Goal: Information Seeking & Learning: Learn about a topic

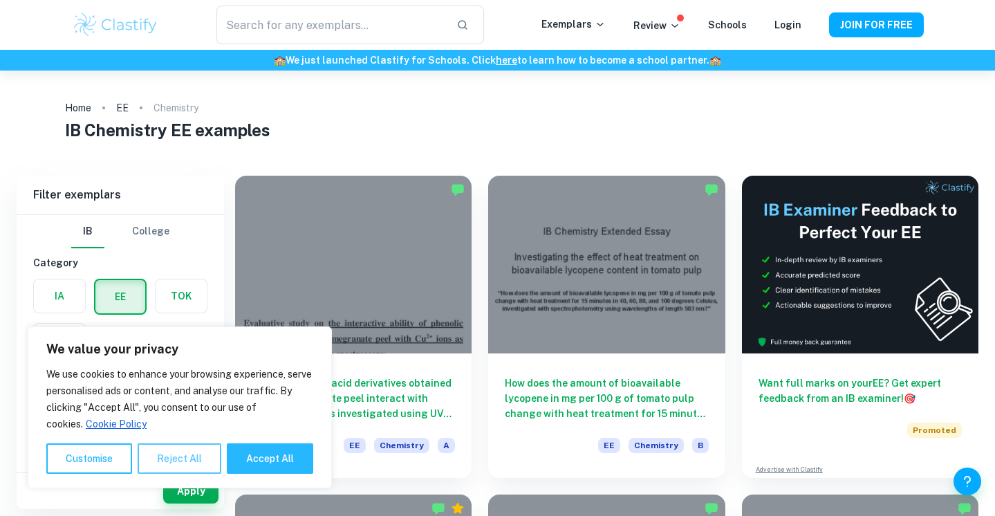
click at [189, 458] on button "Reject All" at bounding box center [180, 458] width 84 height 30
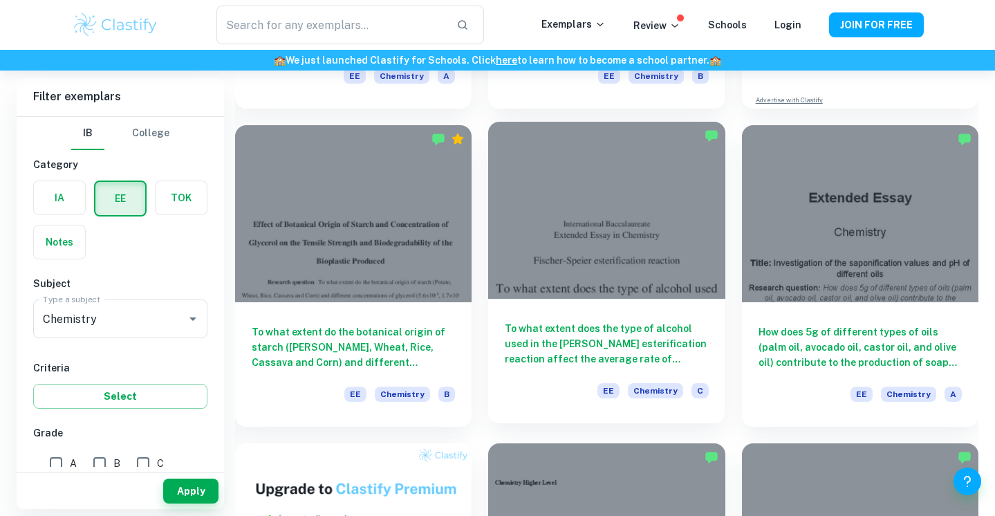
scroll to position [377, 0]
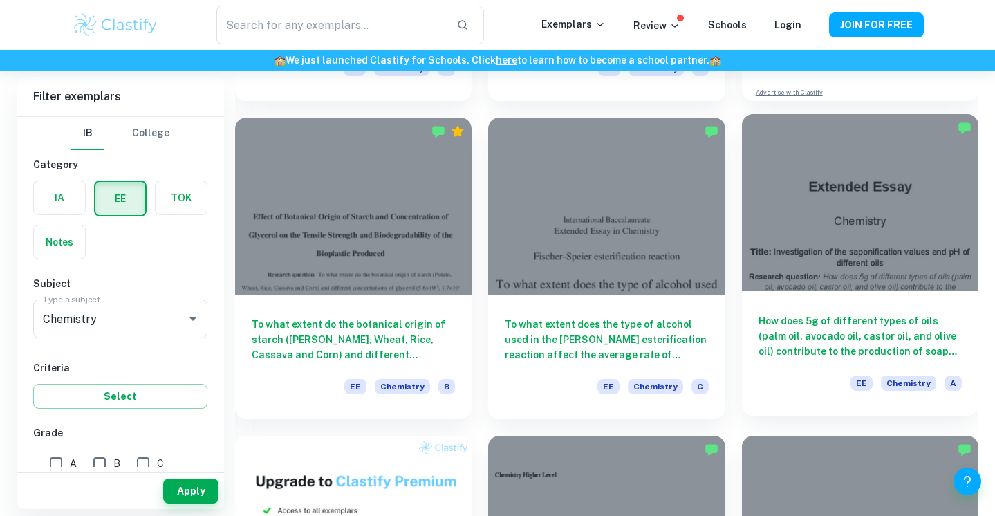
click at [809, 250] on div at bounding box center [860, 203] width 236 height 178
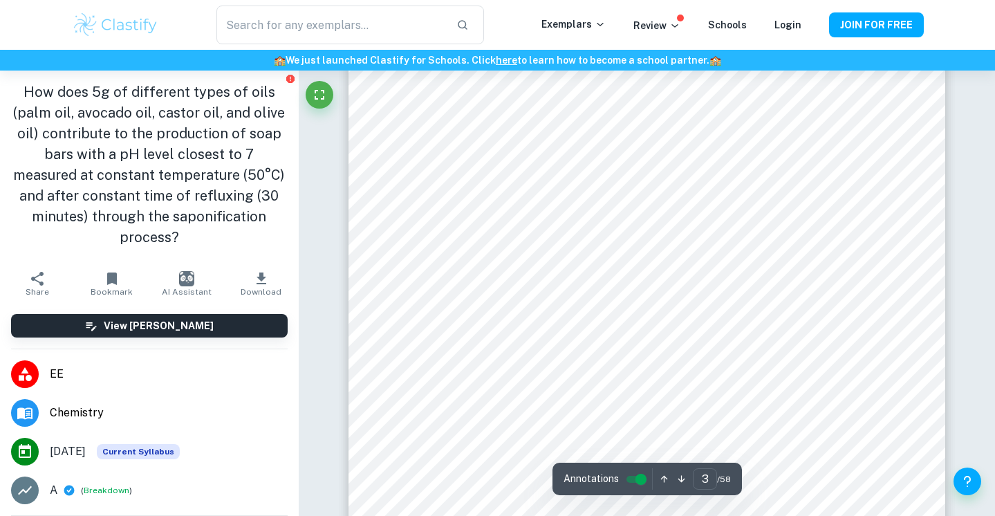
scroll to position [1818, 0]
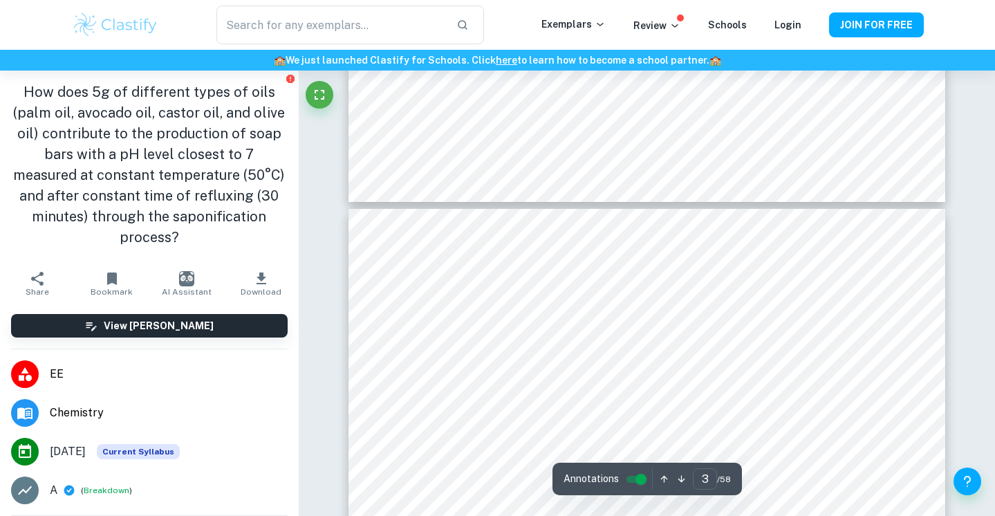
type input "4"
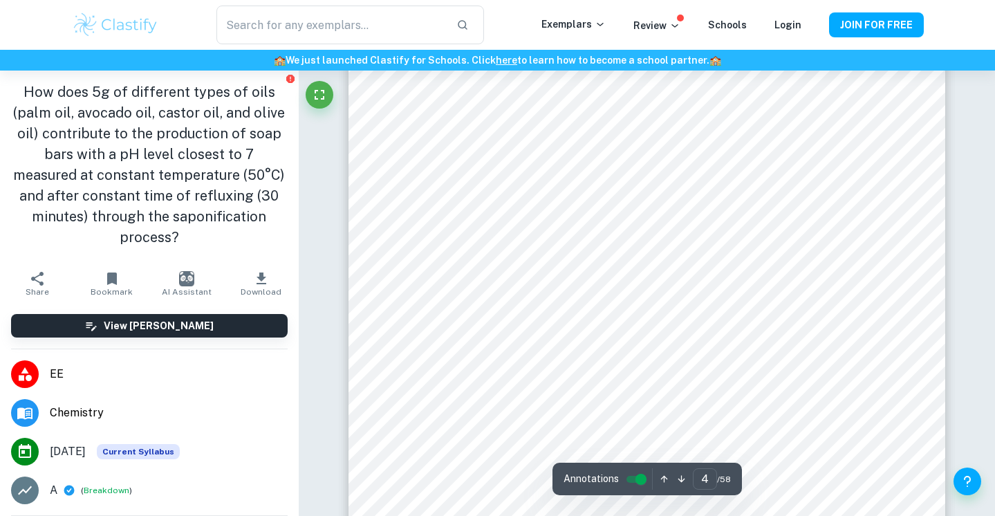
scroll to position [2701, 0]
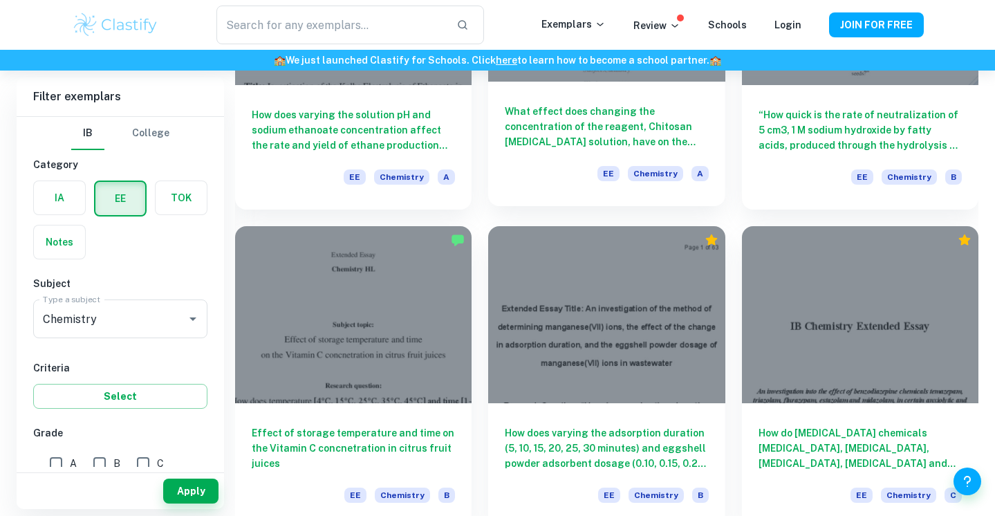
scroll to position [1544, 0]
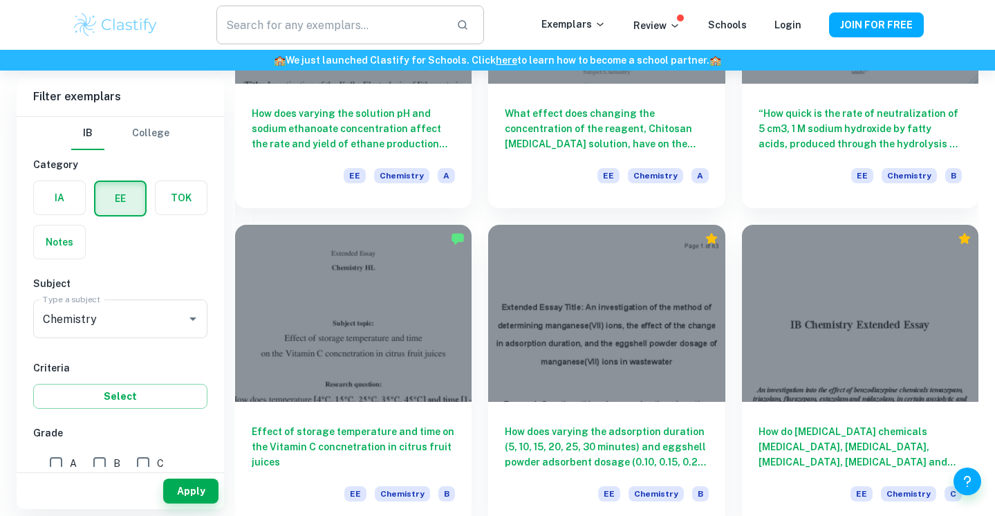
click at [386, 26] on input "text" at bounding box center [330, 25] width 228 height 39
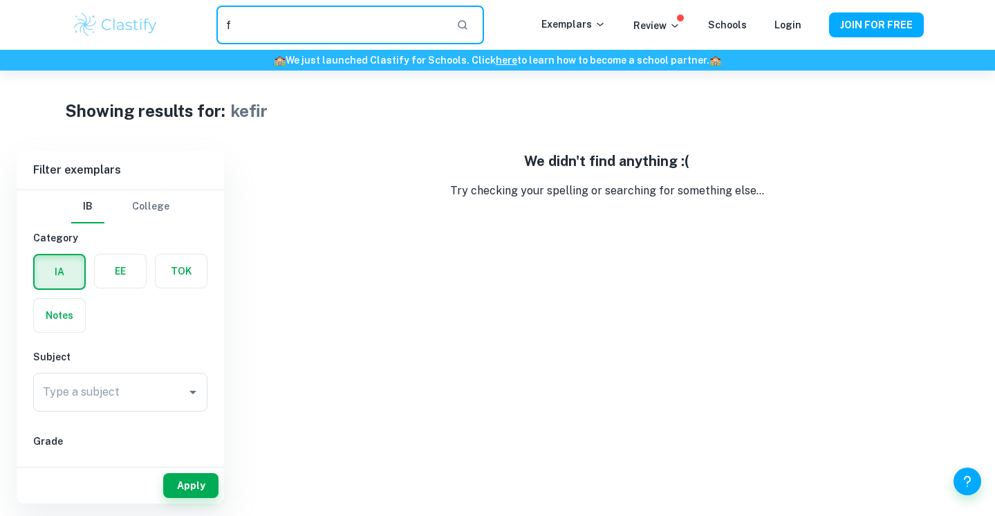
drag, startPoint x: 371, startPoint y: 35, endPoint x: 203, endPoint y: 15, distance: 169.2
click at [200, 20] on div "f ​" at bounding box center [350, 25] width 382 height 39
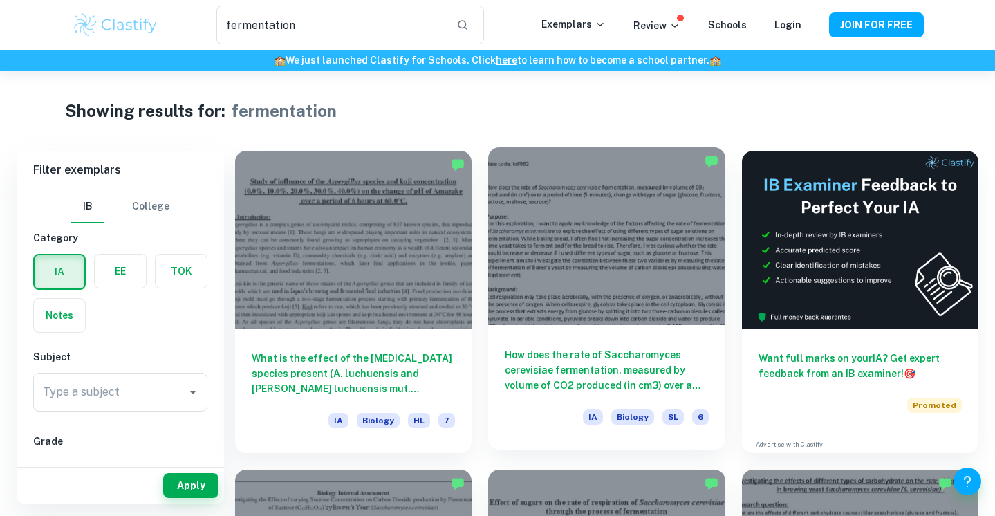
click at [572, 344] on div "How does the rate of Saccharomyces cerevisiae fermentation, measured by volume …" at bounding box center [606, 387] width 236 height 124
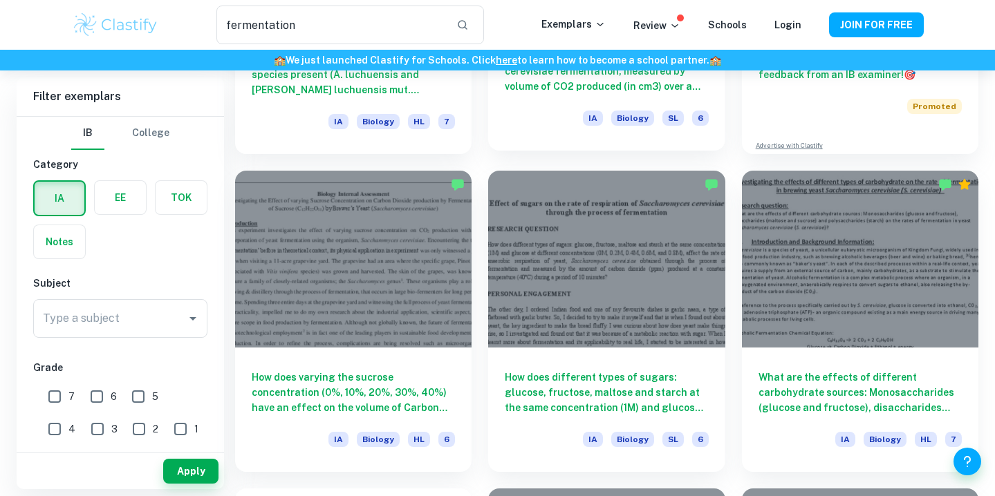
scroll to position [300, 0]
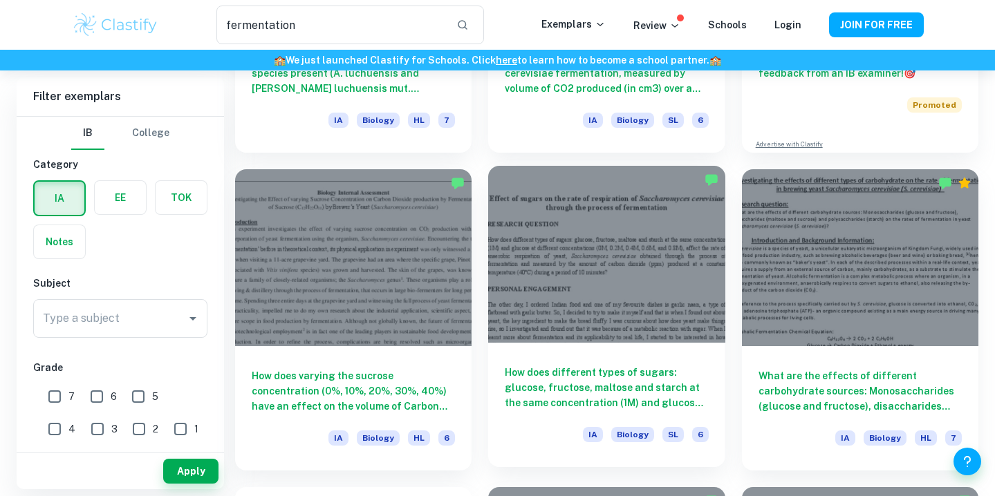
click at [619, 319] on div at bounding box center [606, 255] width 236 height 178
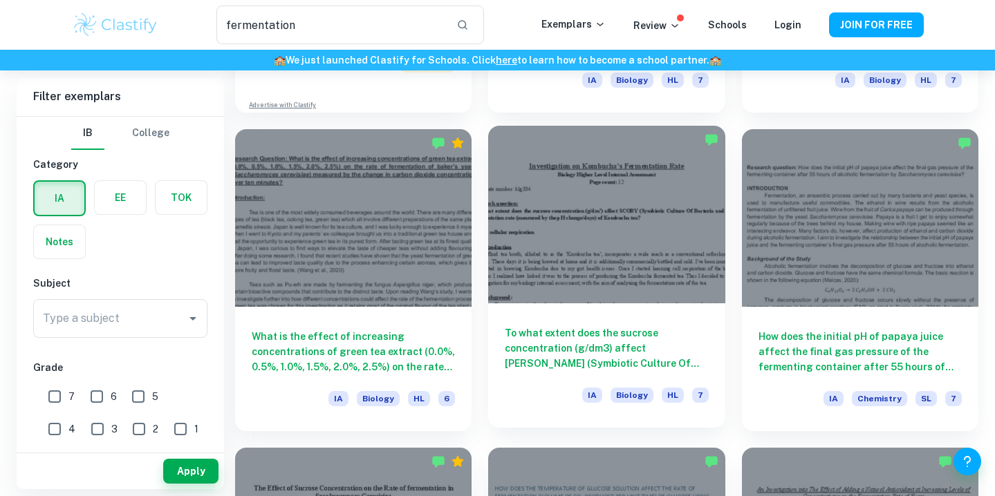
scroll to position [978, 0]
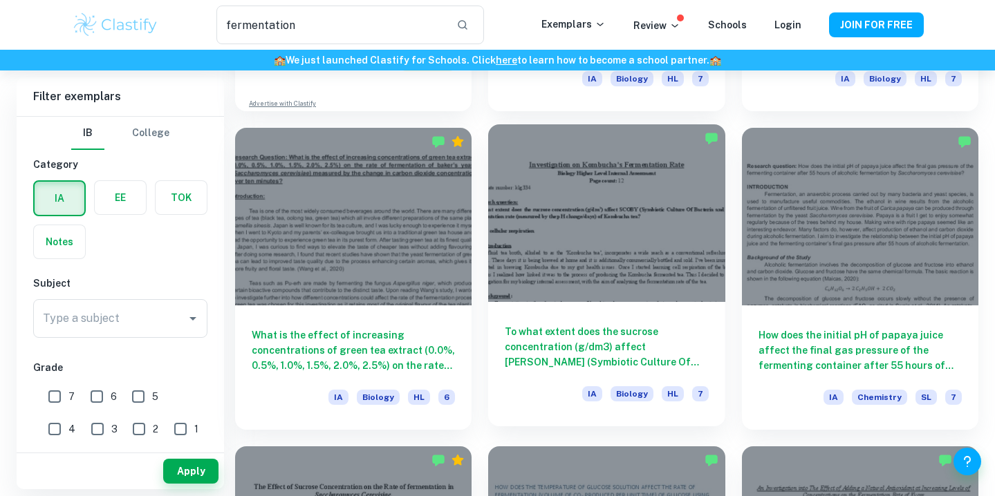
click at [655, 339] on h6 "To what extent does the sucrose concentration (g/dm3) affect [PERSON_NAME] (Sym…" at bounding box center [606, 347] width 203 height 46
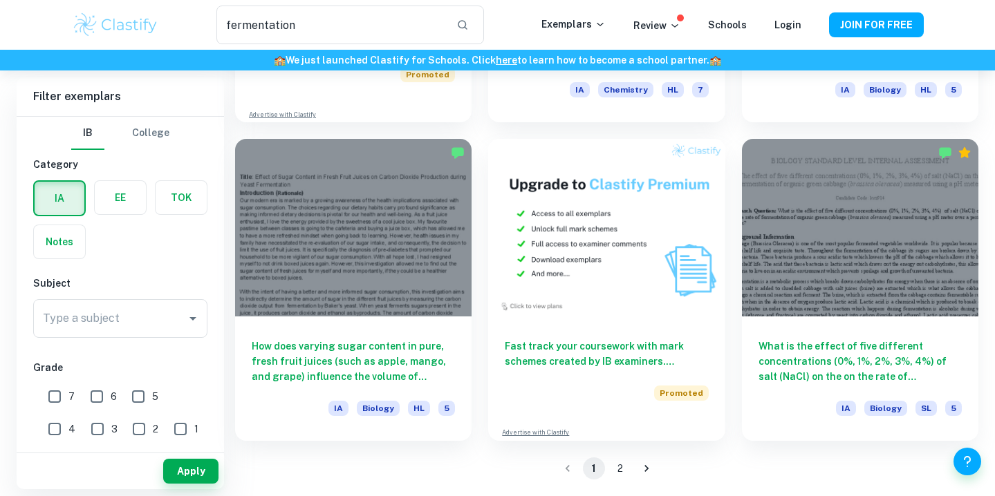
scroll to position [2241, 0]
click at [610, 465] on button "2" at bounding box center [620, 469] width 22 height 22
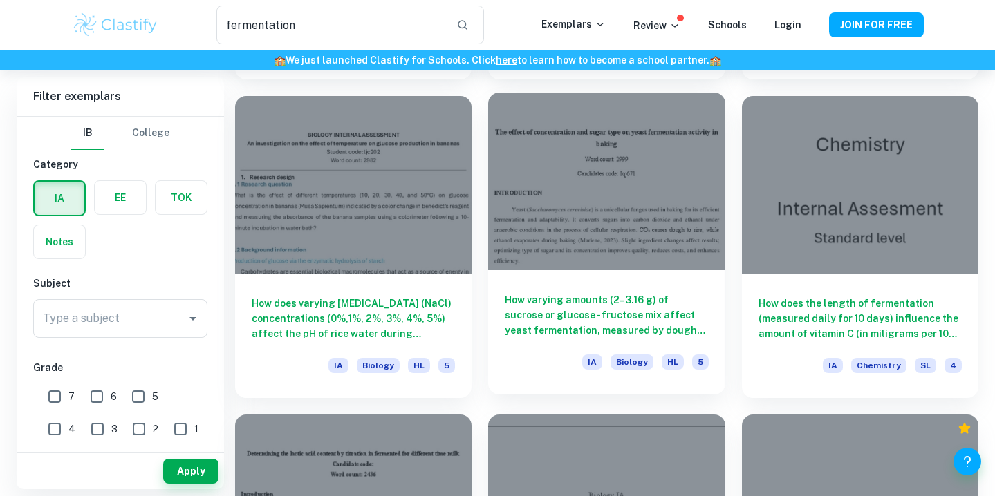
scroll to position [1328, 0]
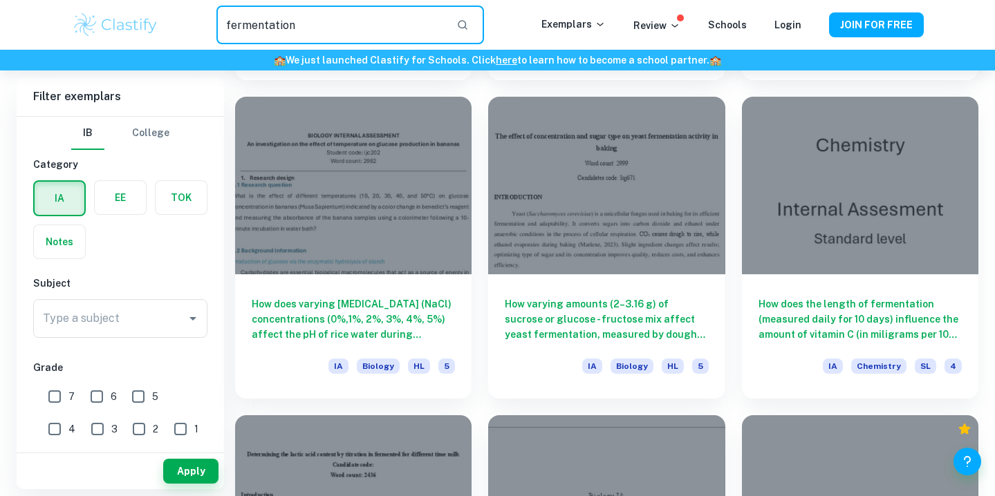
drag, startPoint x: 327, startPoint y: 41, endPoint x: 173, endPoint y: 24, distance: 155.0
click at [173, 24] on div "fermentation ​" at bounding box center [350, 25] width 382 height 39
type input "s"
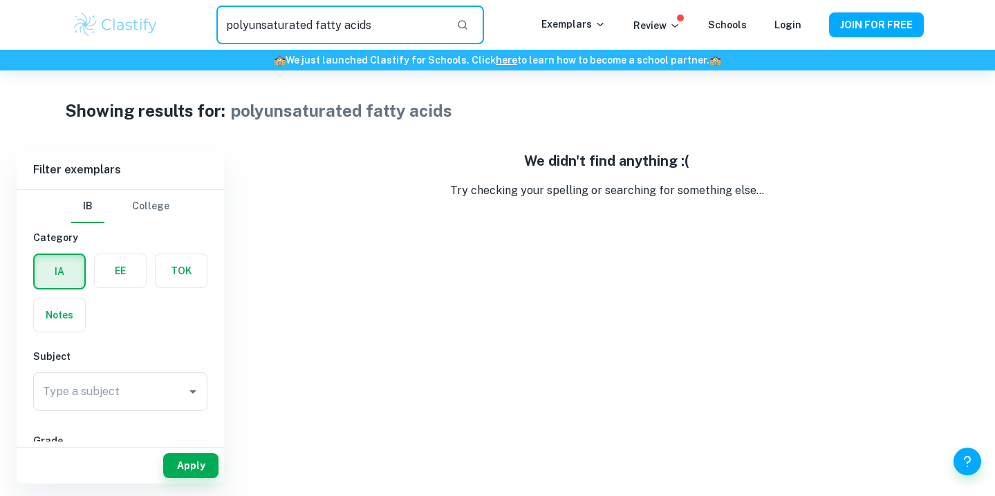
drag, startPoint x: 395, startPoint y: 18, endPoint x: 405, endPoint y: 27, distance: 13.7
click at [405, 27] on input "polyunsaturated fatty acids" at bounding box center [330, 25] width 228 height 39
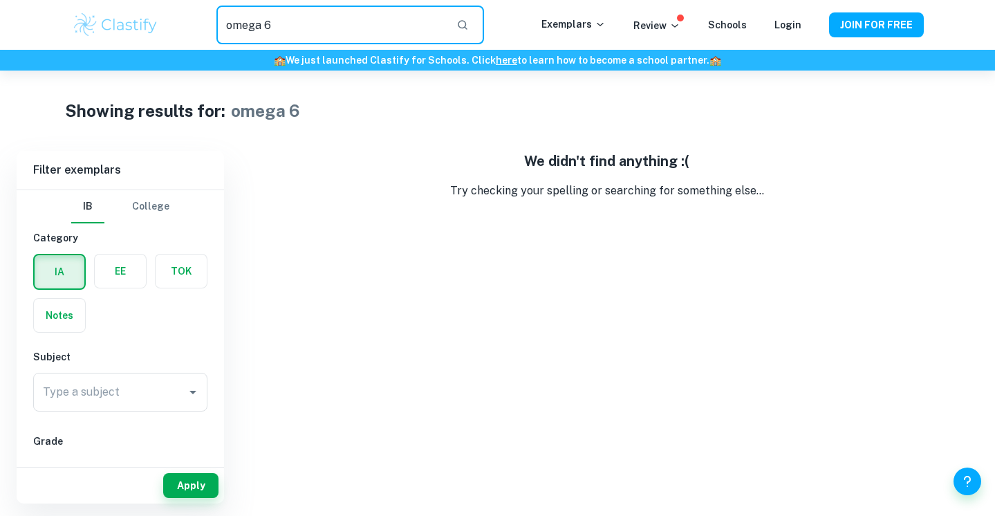
drag, startPoint x: 382, startPoint y: 15, endPoint x: 342, endPoint y: 24, distance: 40.6
click at [343, 26] on input "omega 6" at bounding box center [330, 25] width 228 height 39
type input "saturated fat"
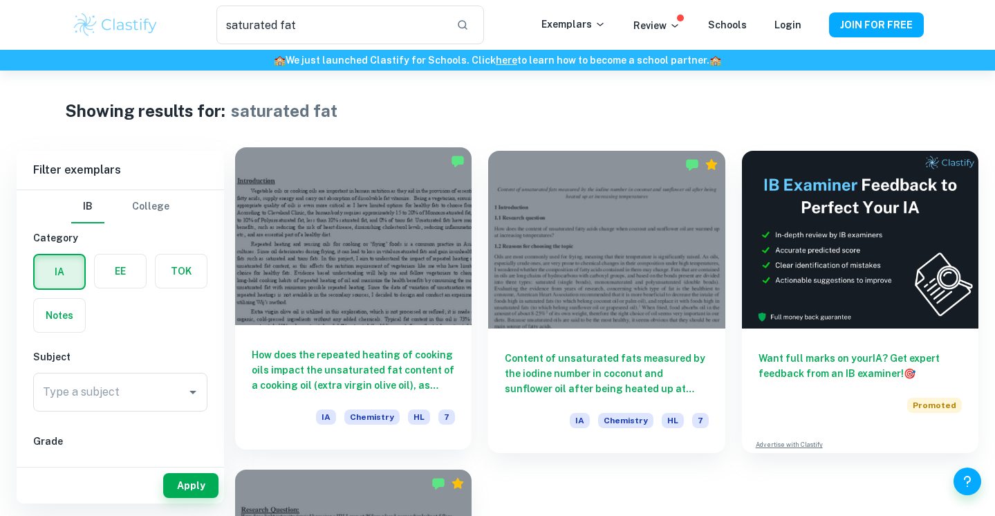
click at [393, 316] on div at bounding box center [353, 236] width 236 height 178
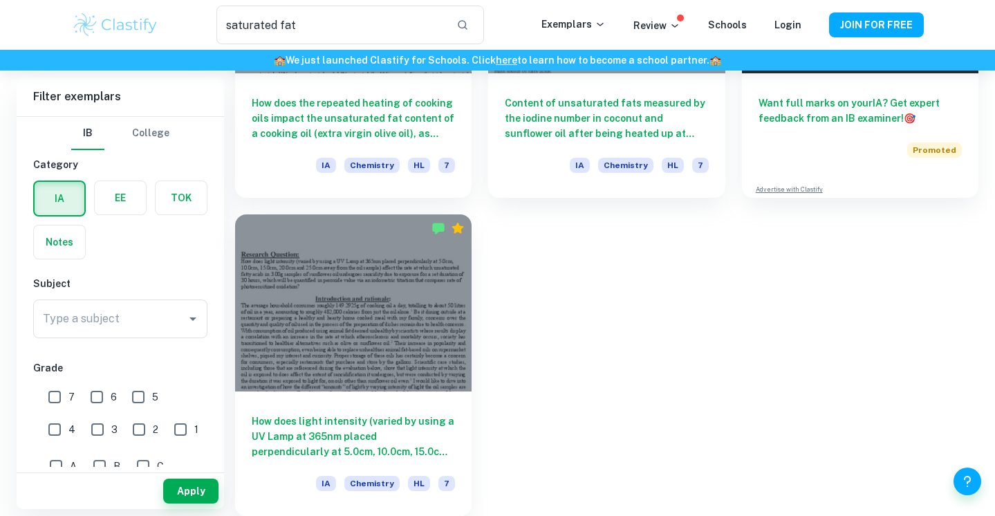
scroll to position [255, 0]
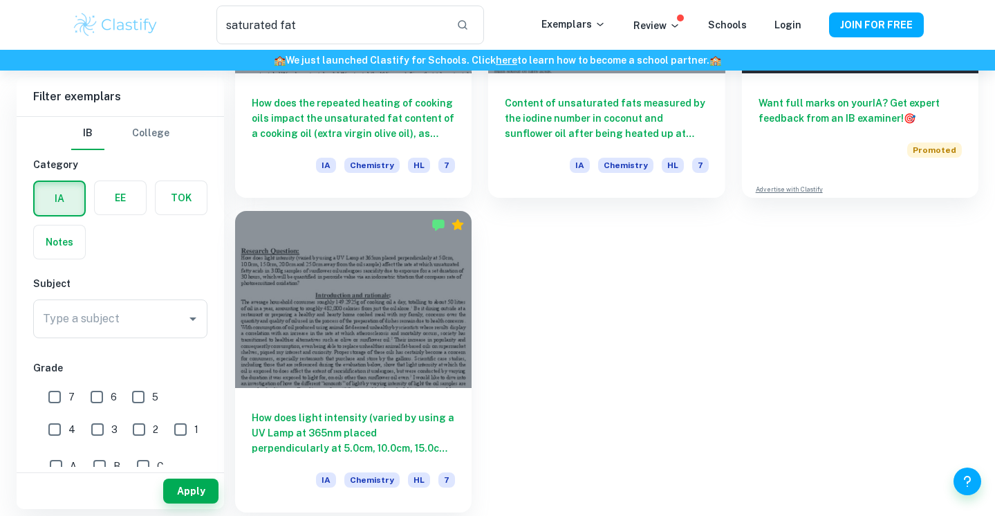
click at [415, 429] on h6 "How does light intensity (varied by using a UV Lamp at 365nm placed perpendicul…" at bounding box center [353, 433] width 203 height 46
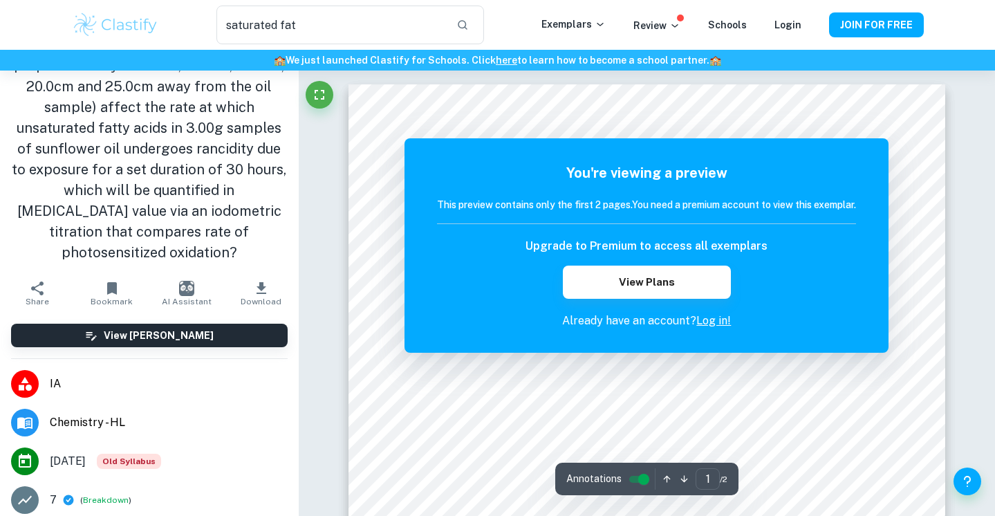
scroll to position [86, 0]
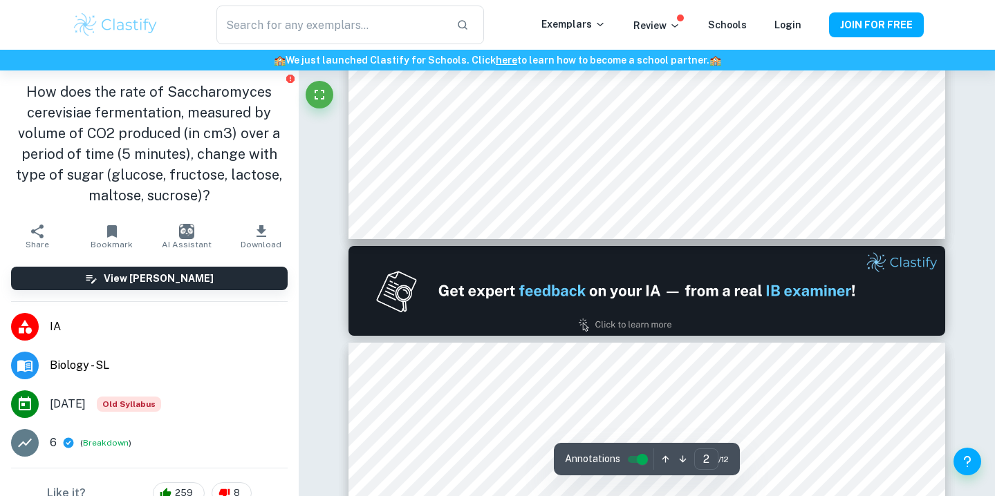
type input "2"
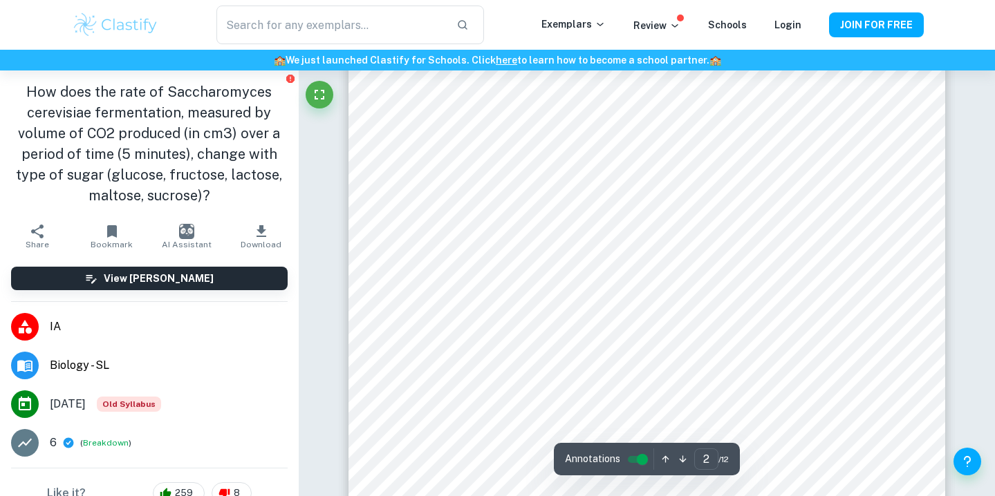
scroll to position [1067, 0]
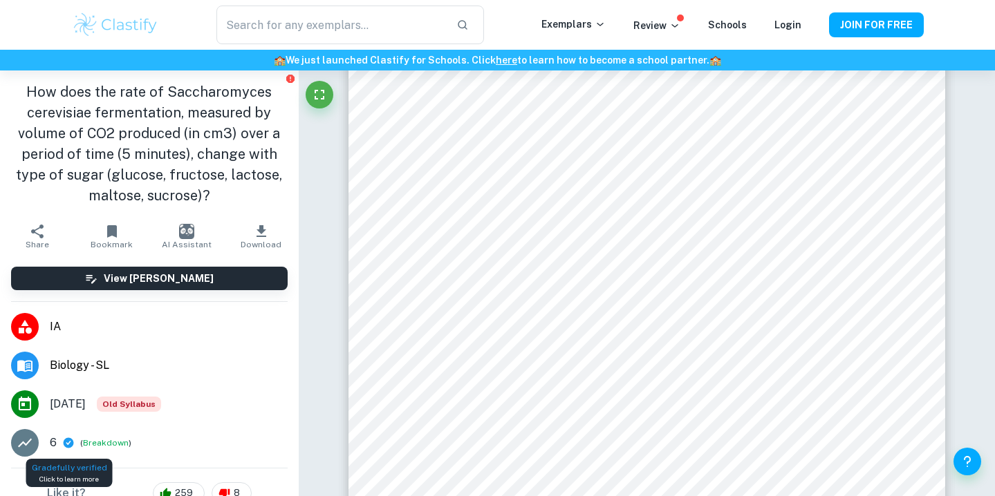
click at [70, 442] on icon at bounding box center [68, 443] width 12 height 12
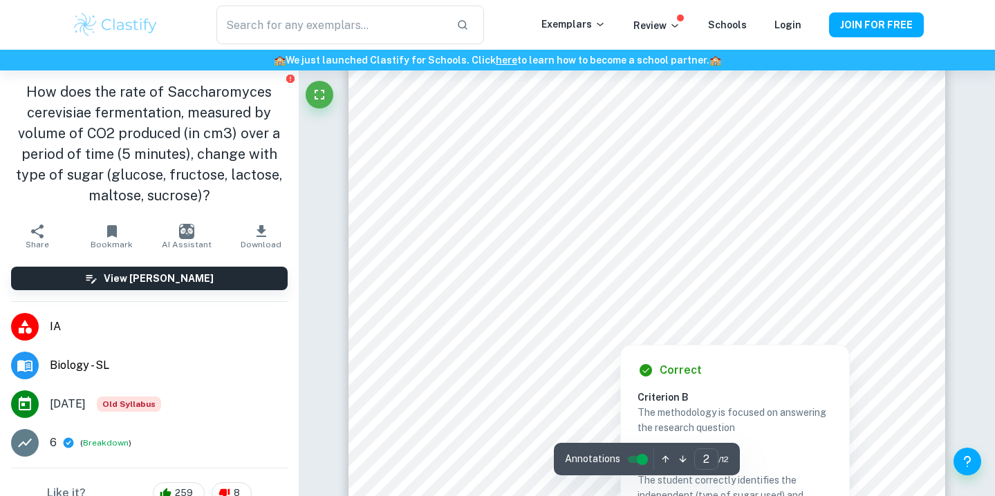
scroll to position [1050, 0]
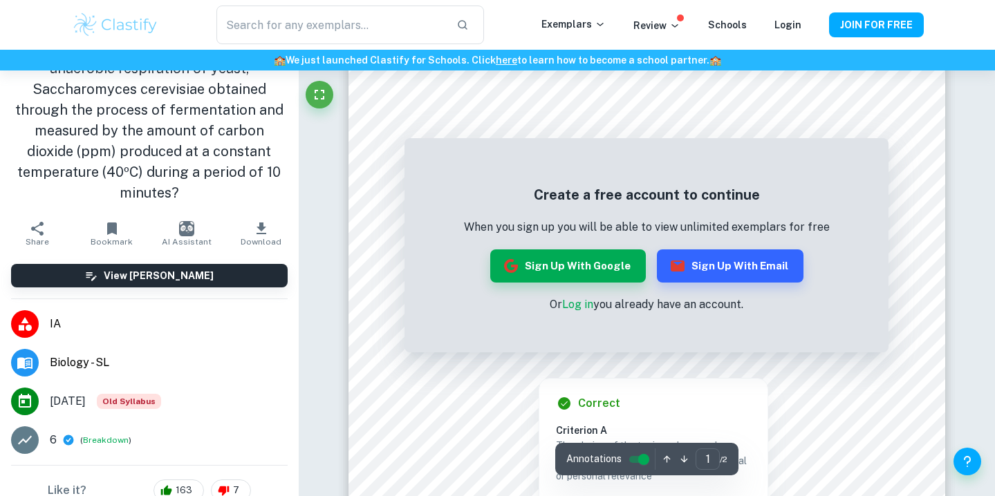
scroll to position [79, 0]
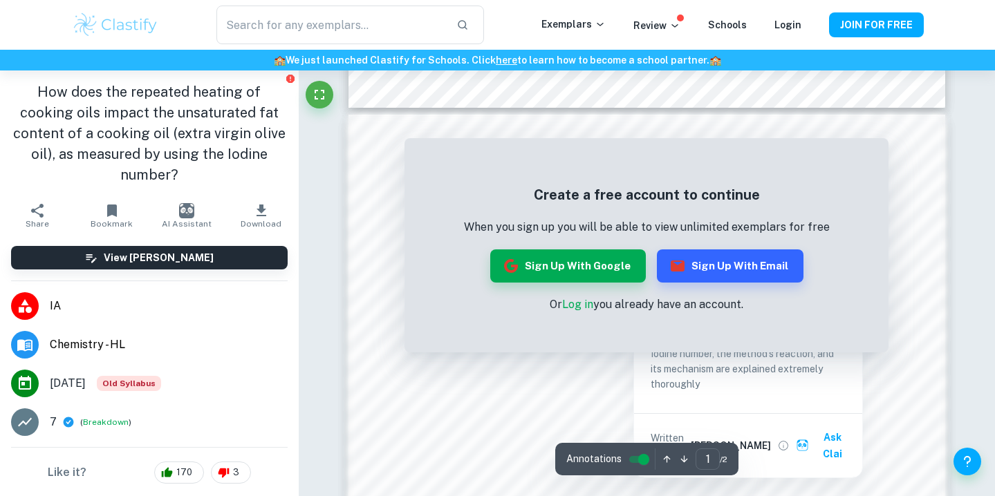
scroll to position [867, 0]
